Goal: Information Seeking & Learning: Learn about a topic

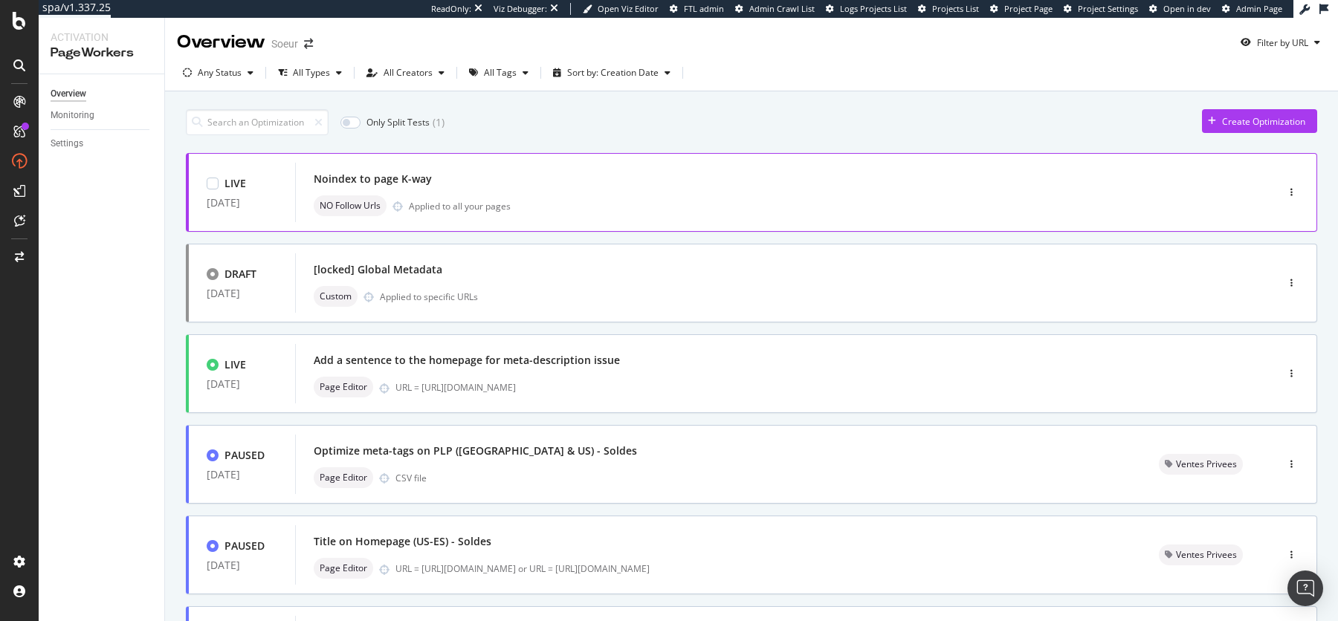
click at [632, 190] on div "Noindex to page K-way NO Follow Urls Applied to all your pages" at bounding box center [763, 193] width 899 height 48
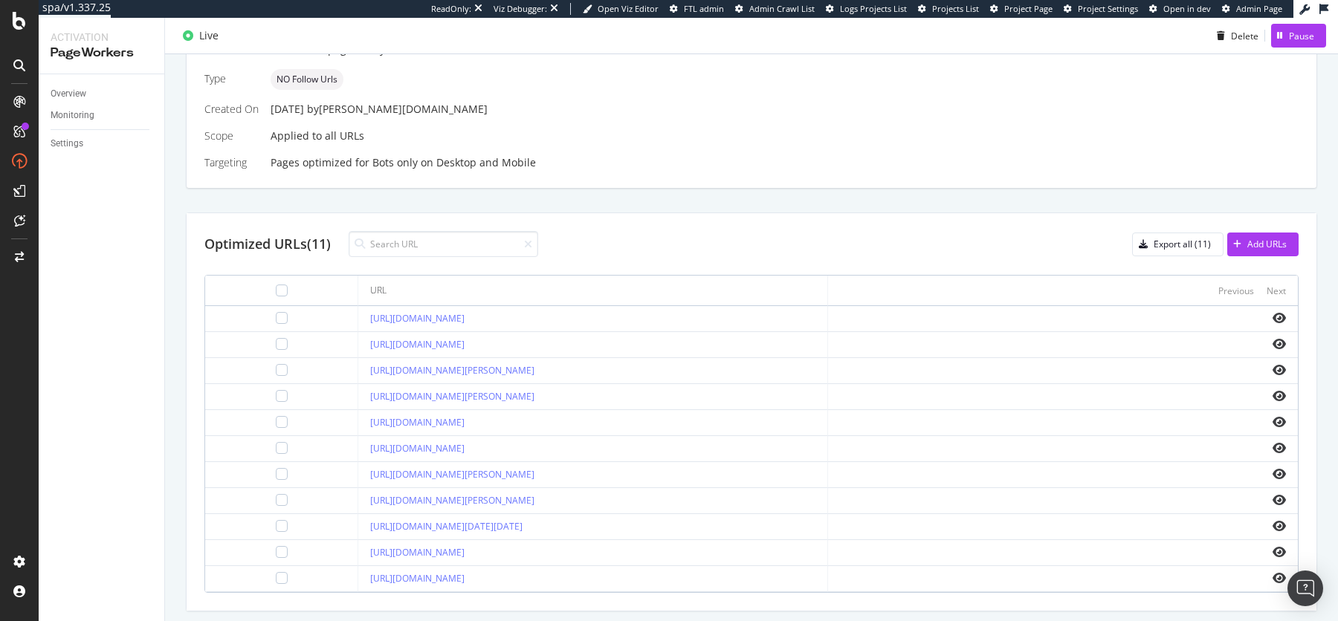
scroll to position [393, 0]
